Goal: Check status: Check status

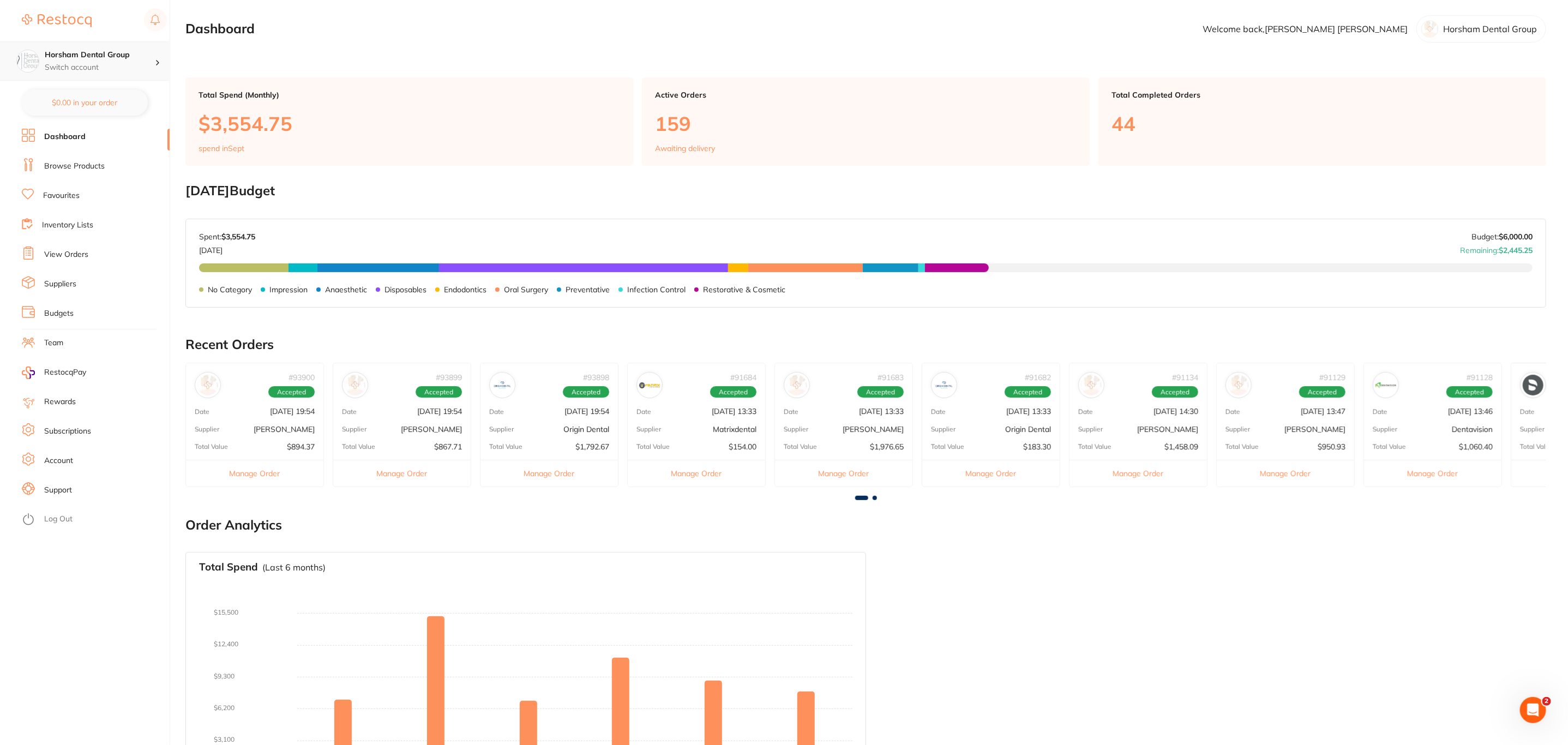
click at [142, 63] on p "Switch account" at bounding box center [99, 68] width 110 height 11
click at [82, 169] on div "Wellington Smiles Dental" at bounding box center [84, 177] width 153 height 38
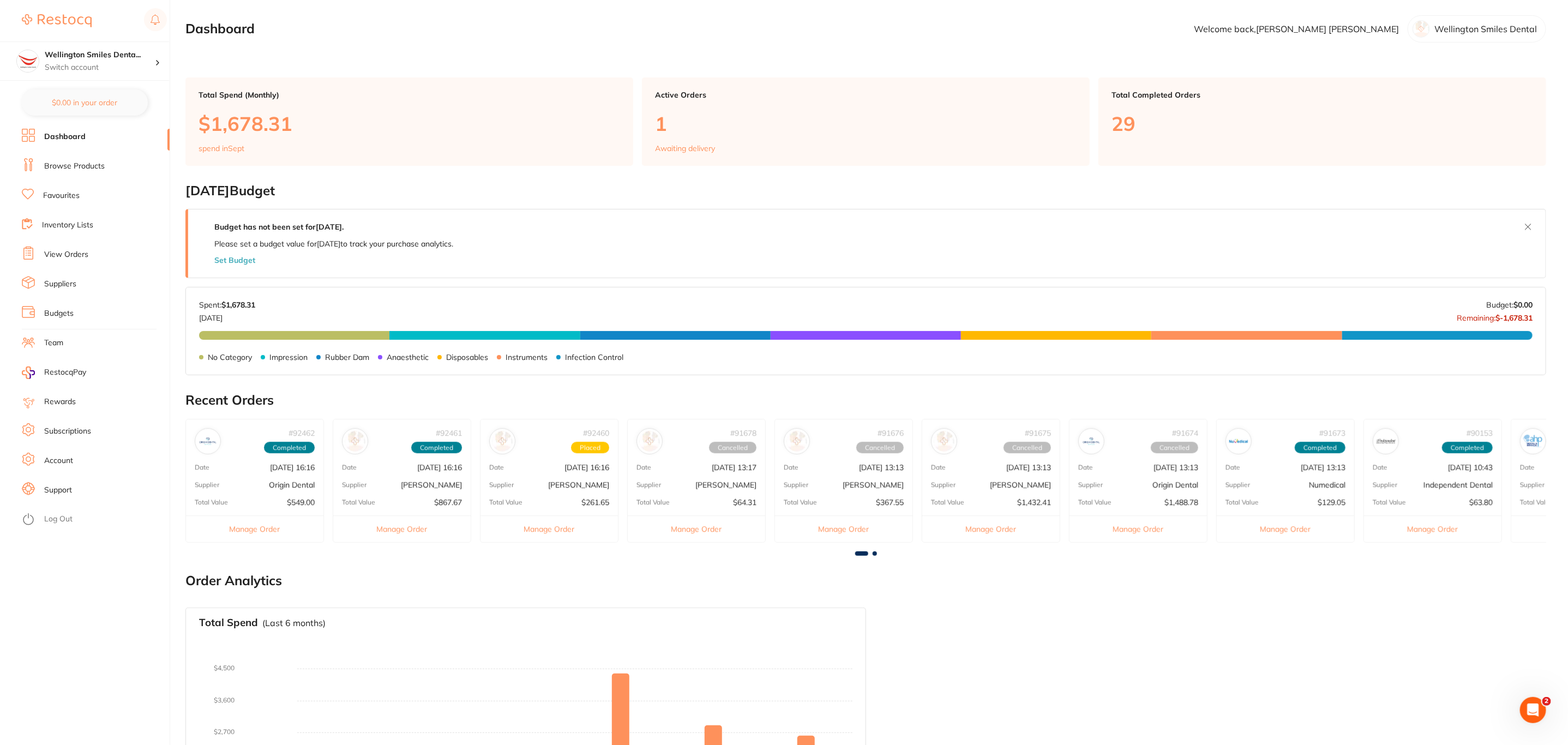
click at [82, 251] on link "View Orders" at bounding box center [66, 254] width 44 height 11
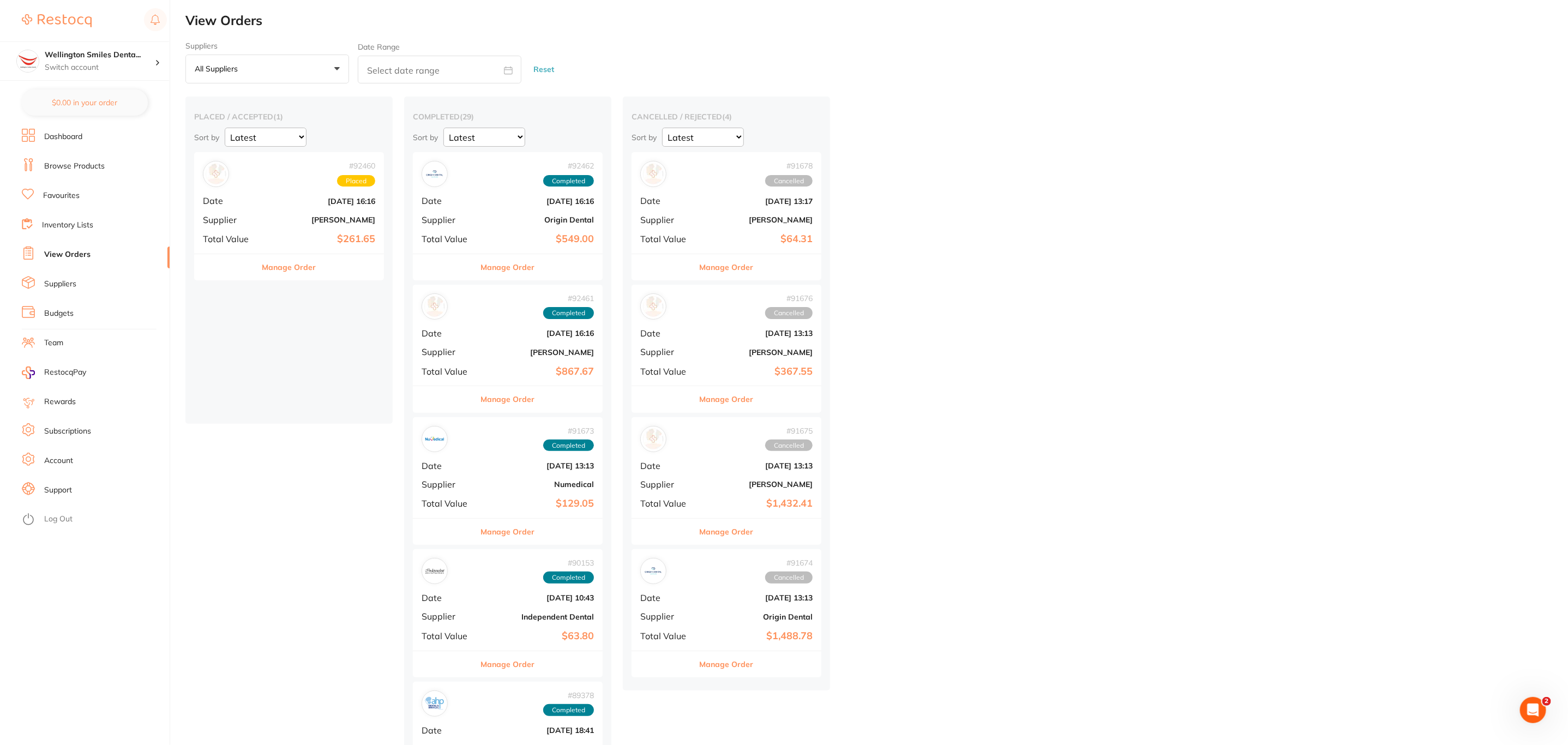
click at [274, 203] on b "[DATE] 16:16" at bounding box center [320, 201] width 109 height 9
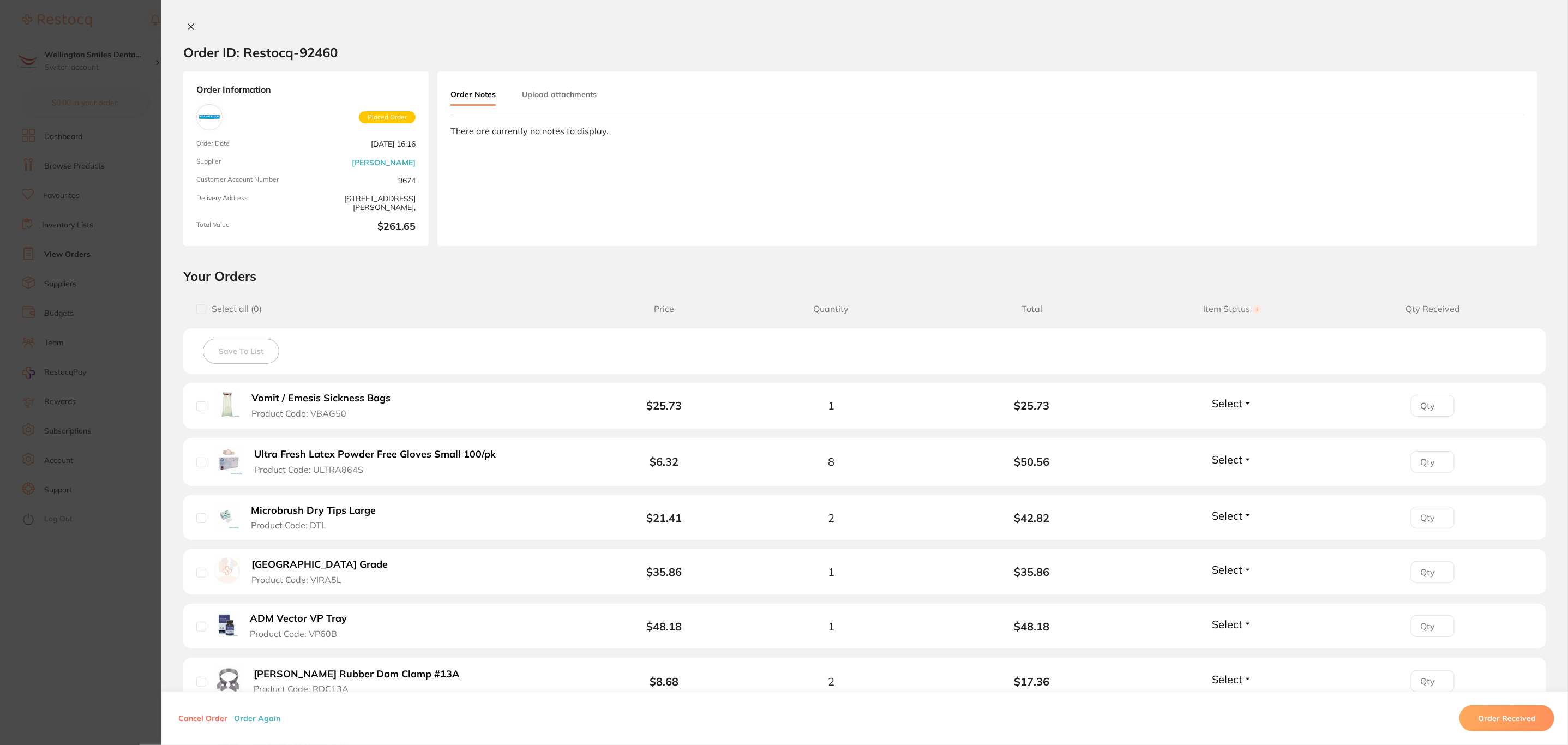
click at [66, 317] on section "Order ID: Restocq- 92460 Order Information Placed Order Order Date [DATE] 16:16…" at bounding box center [784, 372] width 1568 height 745
